Goal: Check status: Check status

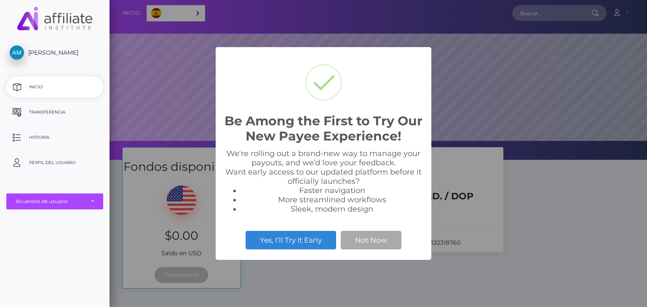
scroll to position [160, 537]
click at [379, 240] on button "Not Now" at bounding box center [371, 240] width 61 height 19
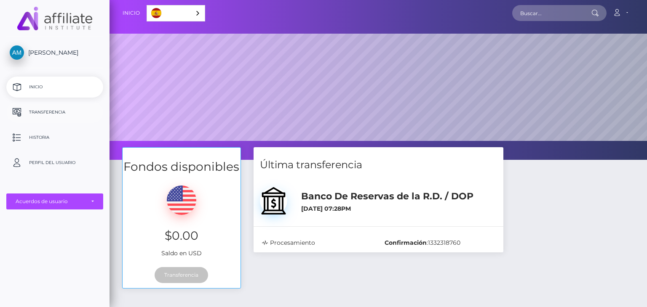
click at [55, 113] on p "Transferencia" at bounding box center [55, 112] width 90 height 13
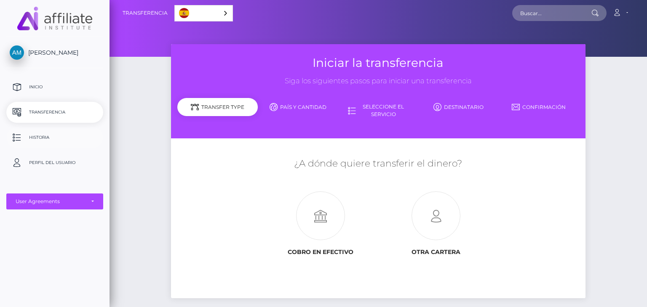
click at [35, 138] on p "Historia" at bounding box center [55, 137] width 90 height 13
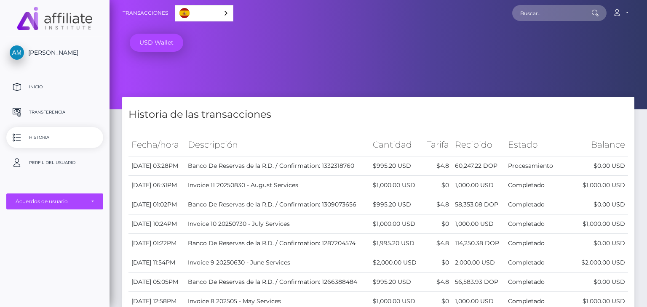
click at [46, 51] on span "[PERSON_NAME]" at bounding box center [54, 53] width 97 height 8
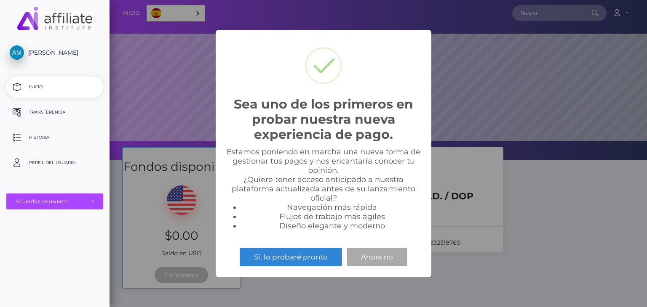
scroll to position [160, 537]
click at [371, 260] on button "Ahora no" at bounding box center [377, 257] width 61 height 19
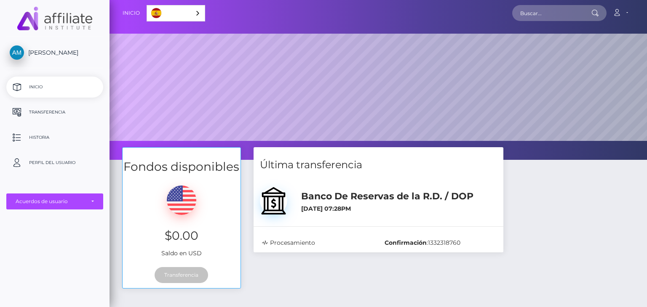
drag, startPoint x: 275, startPoint y: 239, endPoint x: 353, endPoint y: 247, distance: 78.7
click at [353, 247] on div "Procesamiento" at bounding box center [317, 243] width 123 height 9
click at [342, 214] on div "Banco De Reservas de la R.D. / DOP 31 de agosto de 2025 07:28PM" at bounding box center [399, 200] width 208 height 32
click at [341, 206] on h6 "31 de agosto de 2025 07:28PM" at bounding box center [398, 208] width 195 height 7
drag, startPoint x: 341, startPoint y: 206, endPoint x: 457, endPoint y: 214, distance: 116.0
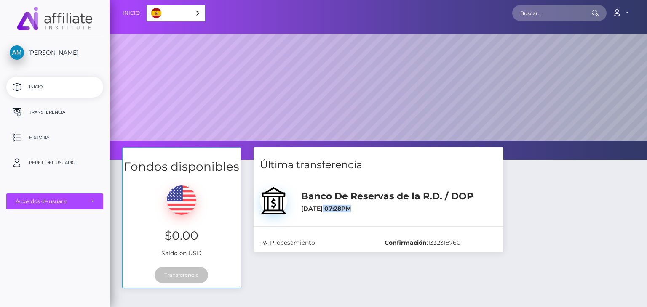
click at [457, 214] on div "Banco De Reservas de la R.D. / DOP 31 de agosto de 2025 07:28PM" at bounding box center [399, 200] width 208 height 32
click at [450, 215] on div "Banco De Reservas de la R.D. / DOP 31 de agosto de 2025 07:28PM" at bounding box center [399, 200] width 208 height 32
drag, startPoint x: 420, startPoint y: 246, endPoint x: 454, endPoint y: 245, distance: 34.1
click at [454, 245] on div "Confirmación : 1332318760" at bounding box center [439, 243] width 123 height 9
drag, startPoint x: 391, startPoint y: 195, endPoint x: 372, endPoint y: 191, distance: 18.8
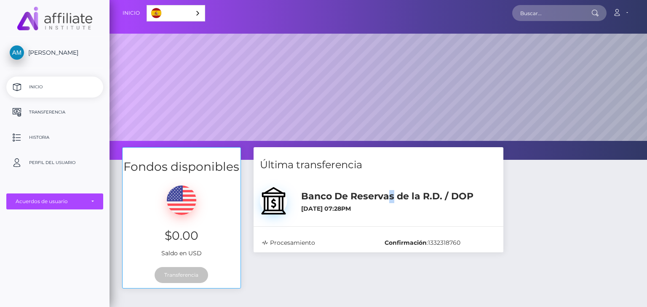
click at [389, 195] on h5 "Banco De Reservas de la R.D. / DOP" at bounding box center [398, 196] width 195 height 13
